Goal: Navigation & Orientation: Go to known website

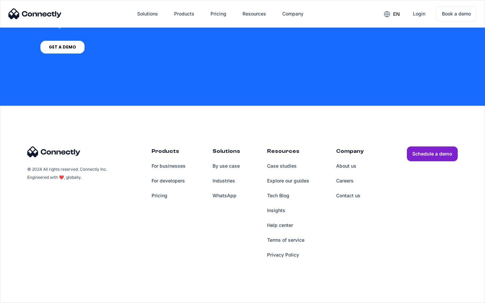
scroll to position [510, 0]
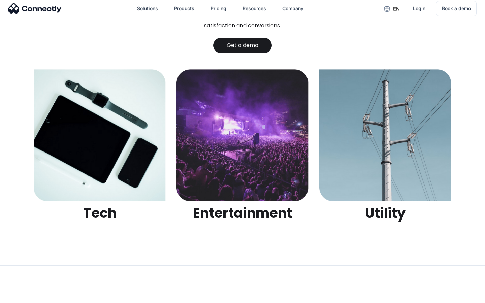
scroll to position [2124, 0]
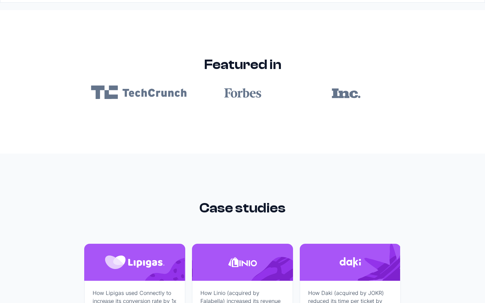
scroll to position [4033, 0]
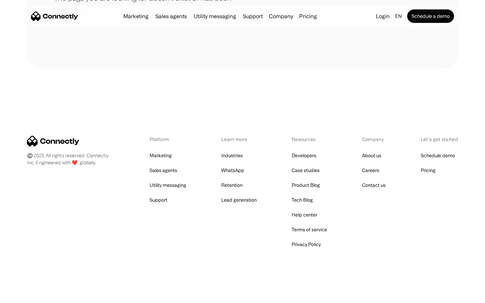
scroll to position [123, 0]
